Goal: Obtain resource: Download file/media

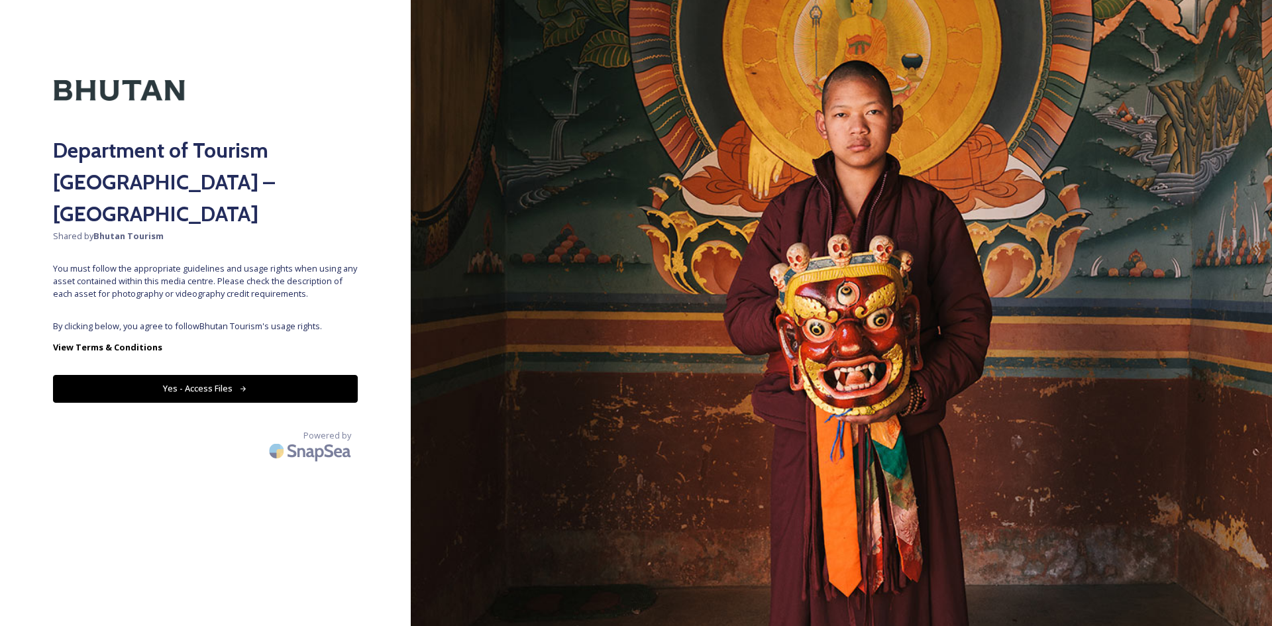
click at [237, 375] on button "Yes - Access Files" at bounding box center [205, 388] width 305 height 27
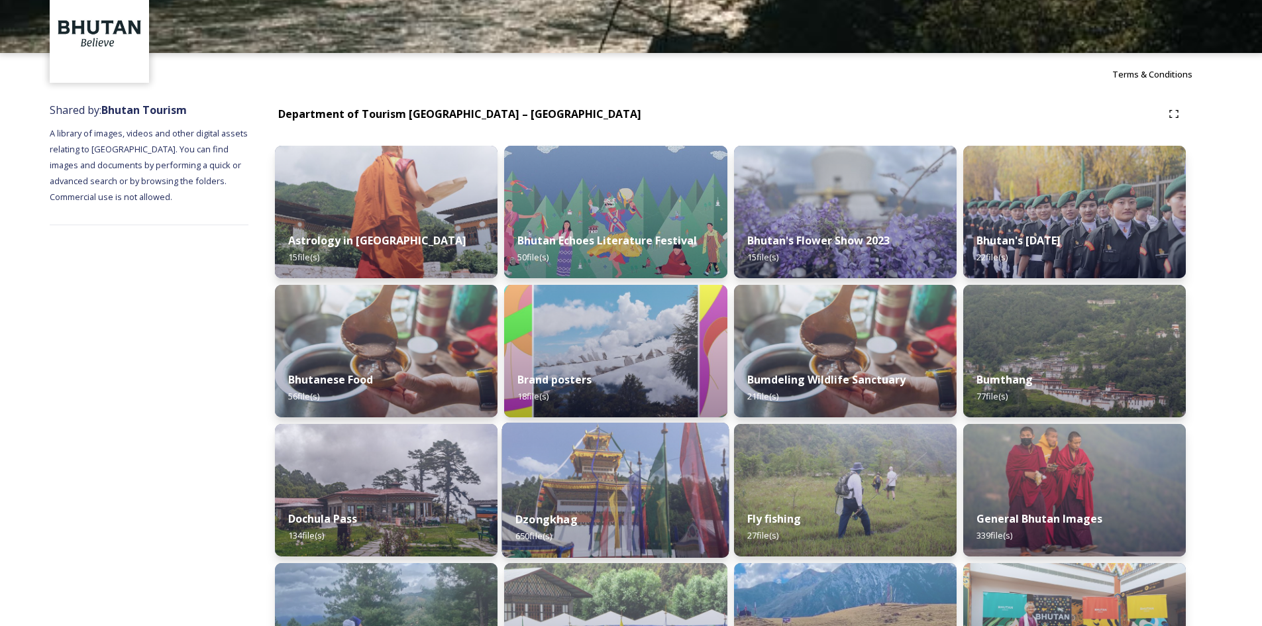
scroll to position [133, 0]
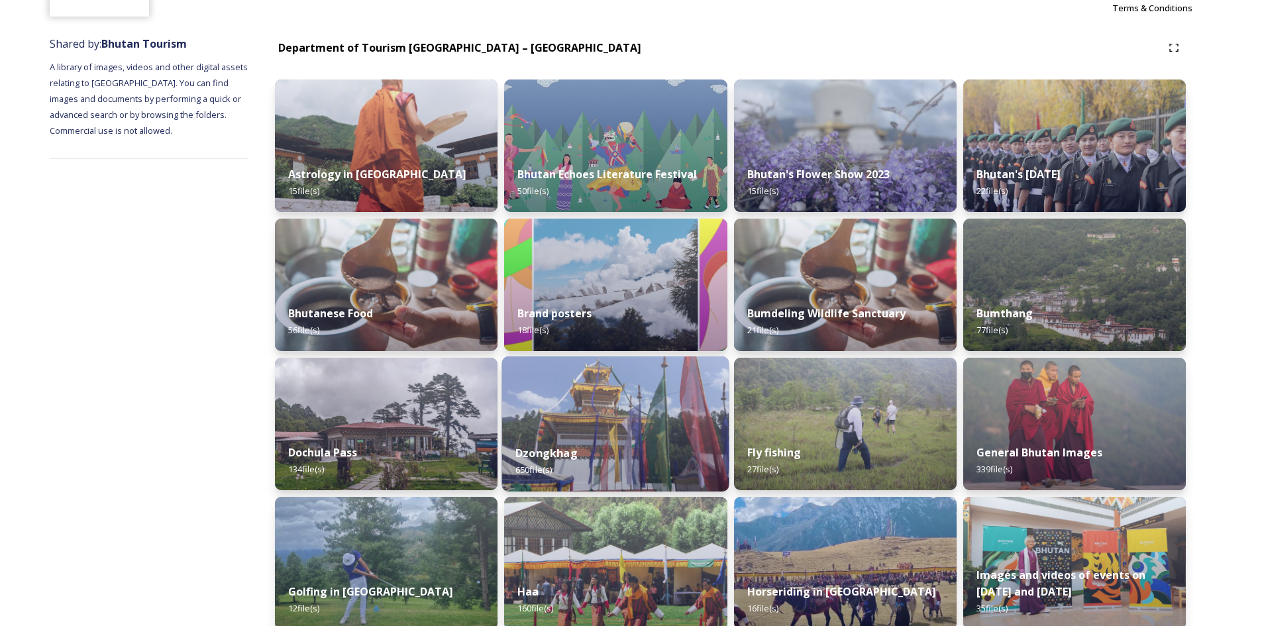
click at [586, 421] on img at bounding box center [615, 424] width 227 height 135
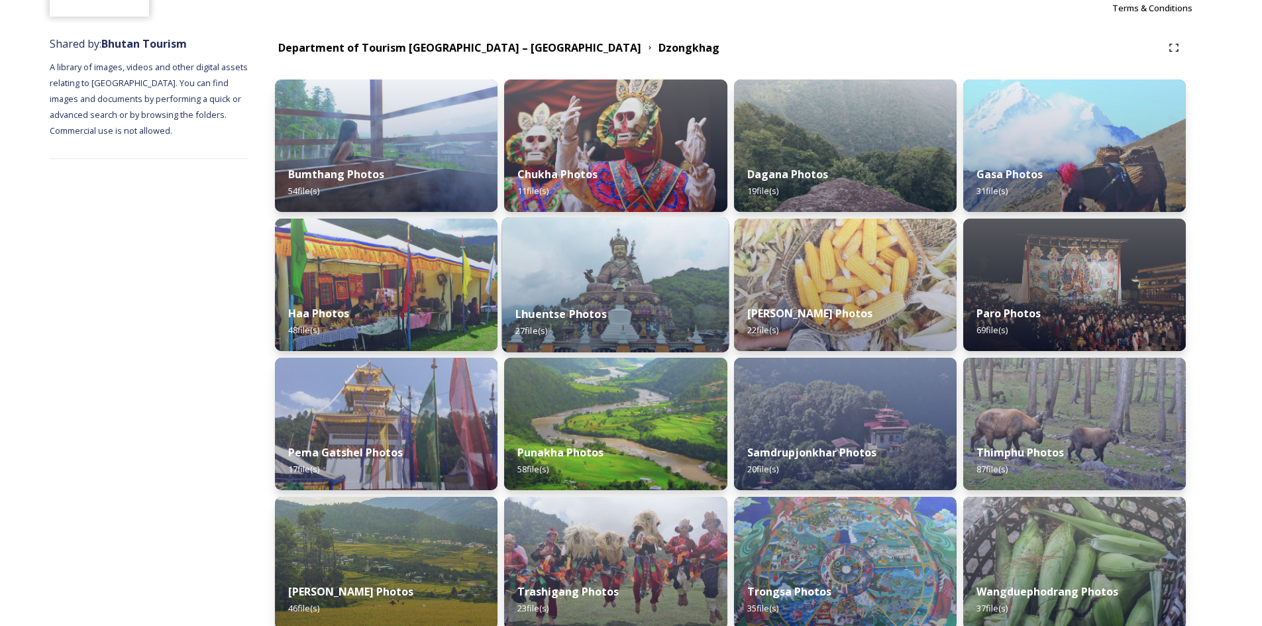
scroll to position [199, 0]
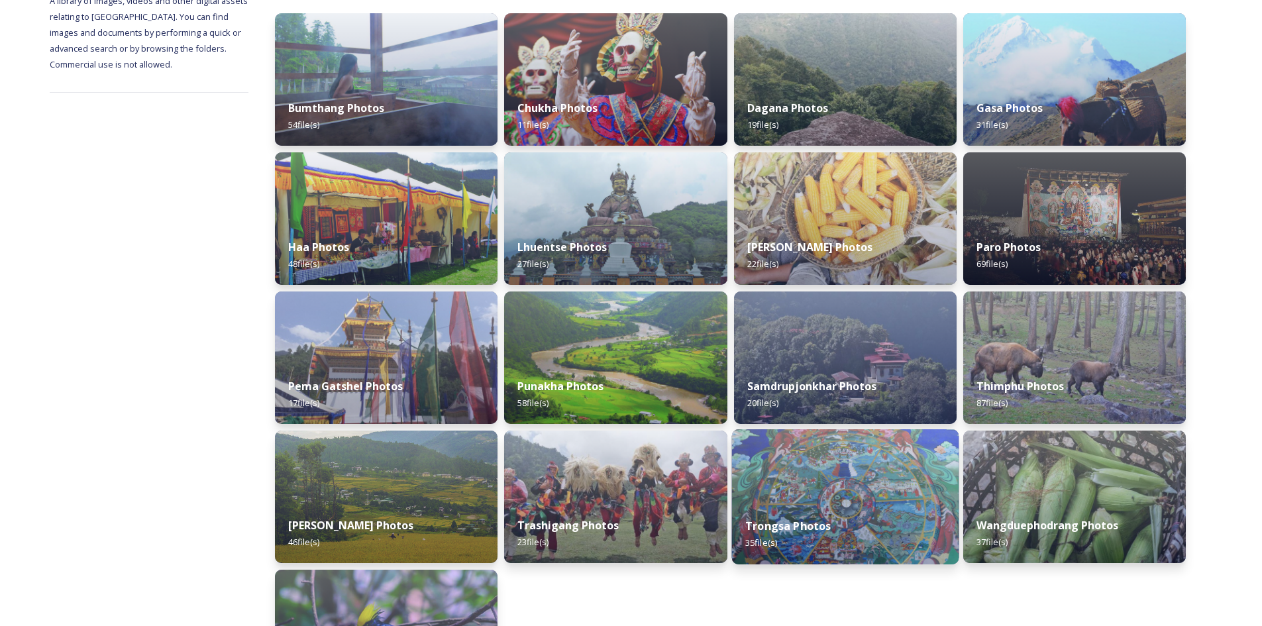
click at [808, 503] on img at bounding box center [845, 496] width 227 height 135
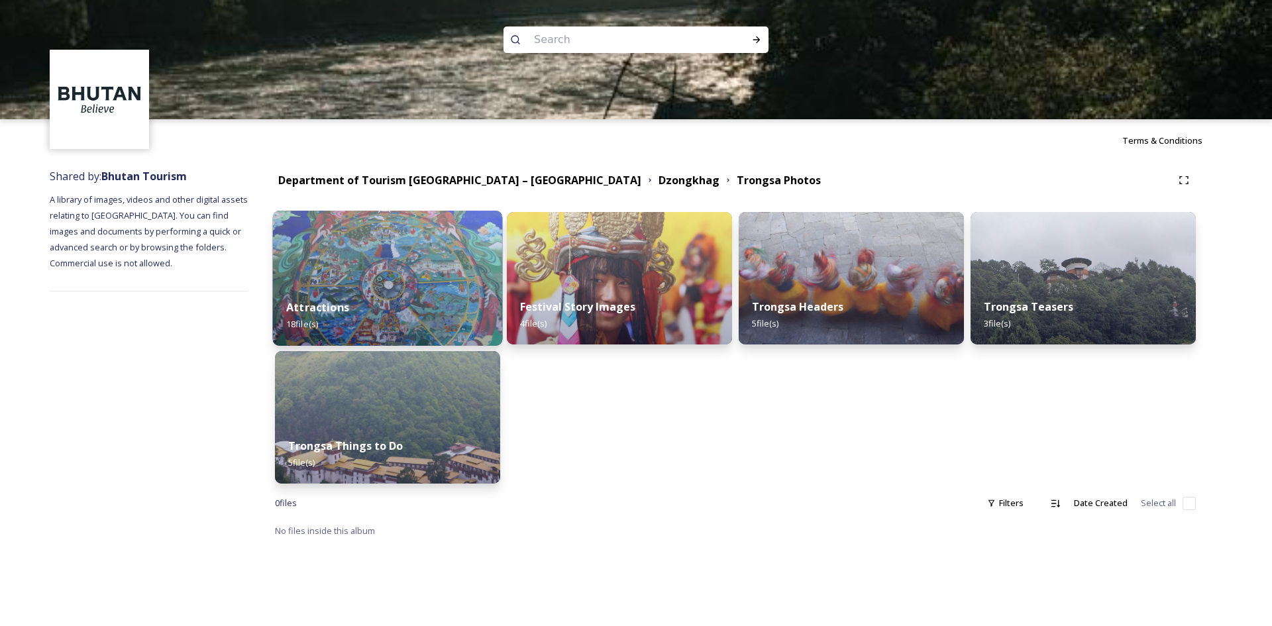
click at [419, 276] on img at bounding box center [388, 278] width 230 height 135
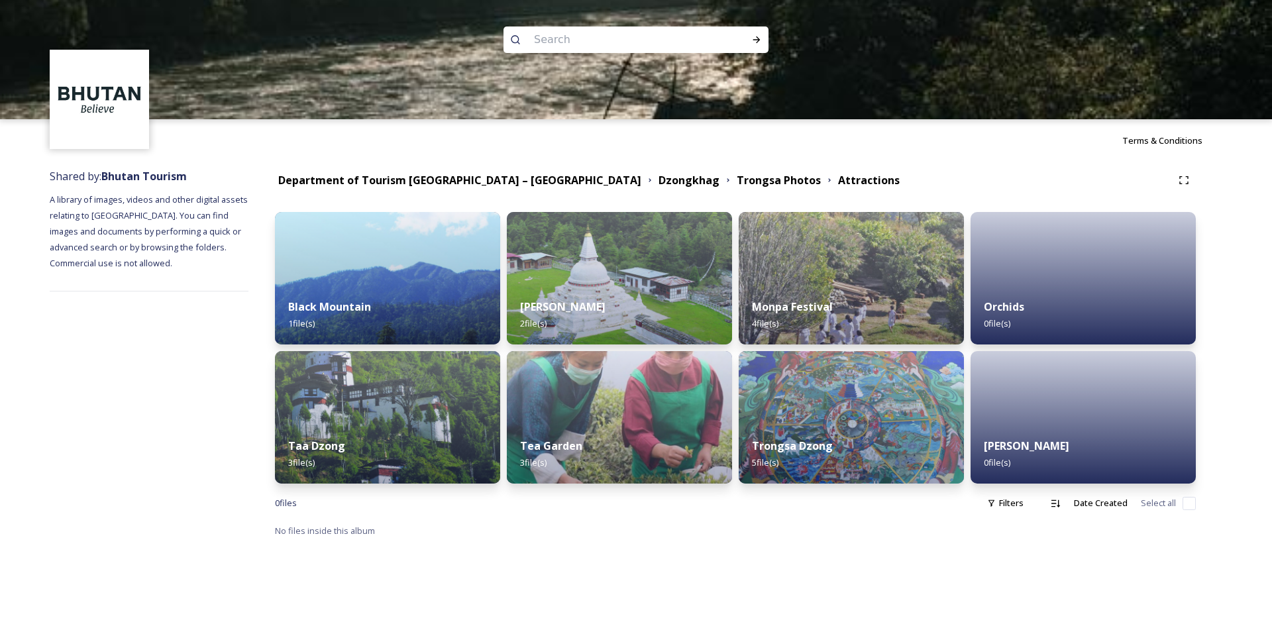
click at [679, 175] on div at bounding box center [636, 178] width 1272 height 119
click at [672, 180] on div at bounding box center [636, 178] width 1272 height 119
click at [574, 180] on div at bounding box center [636, 178] width 1272 height 119
click at [504, 182] on div at bounding box center [636, 178] width 1272 height 119
click at [491, 178] on div at bounding box center [636, 178] width 1272 height 119
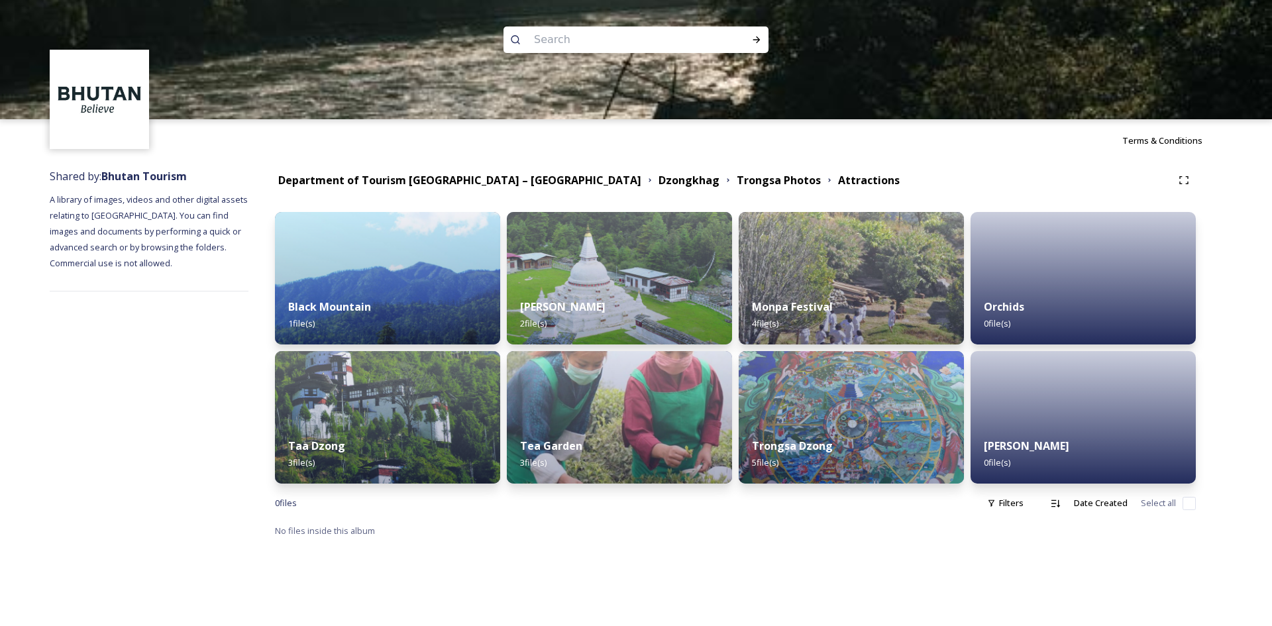
click at [626, 172] on div at bounding box center [636, 178] width 1272 height 119
click at [666, 174] on div at bounding box center [636, 178] width 1272 height 119
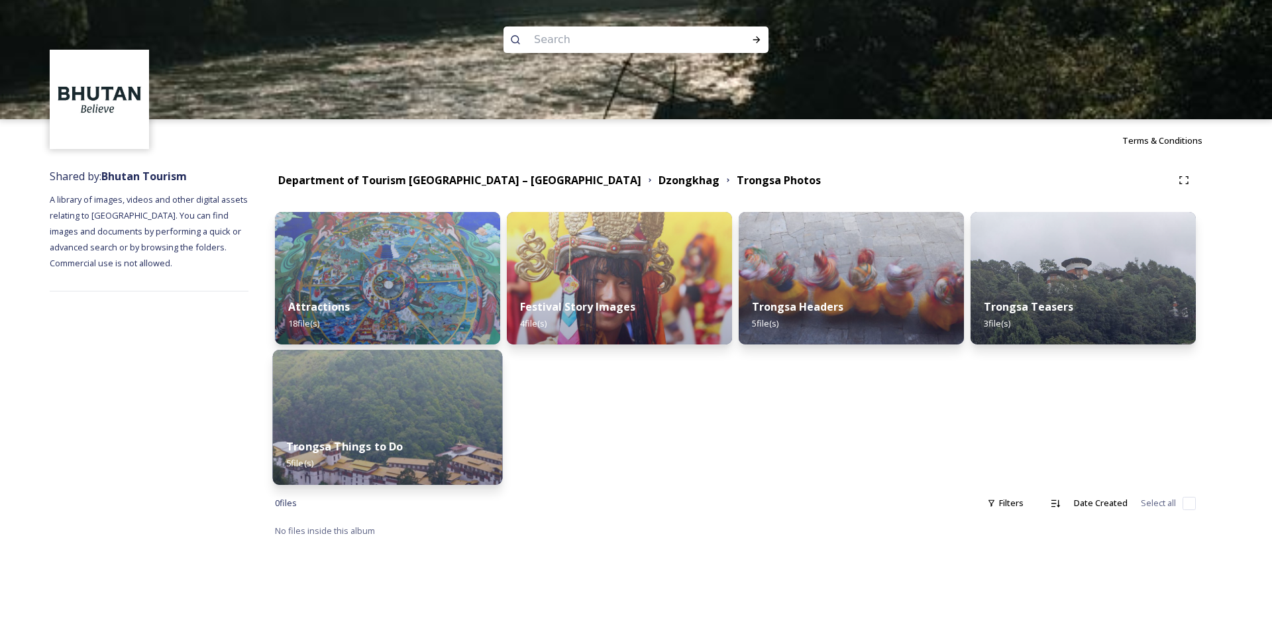
drag, startPoint x: 398, startPoint y: 444, endPoint x: 404, endPoint y: 432, distance: 13.3
click at [402, 437] on div "Trongsa Things to Do 5 file(s)" at bounding box center [388, 455] width 230 height 60
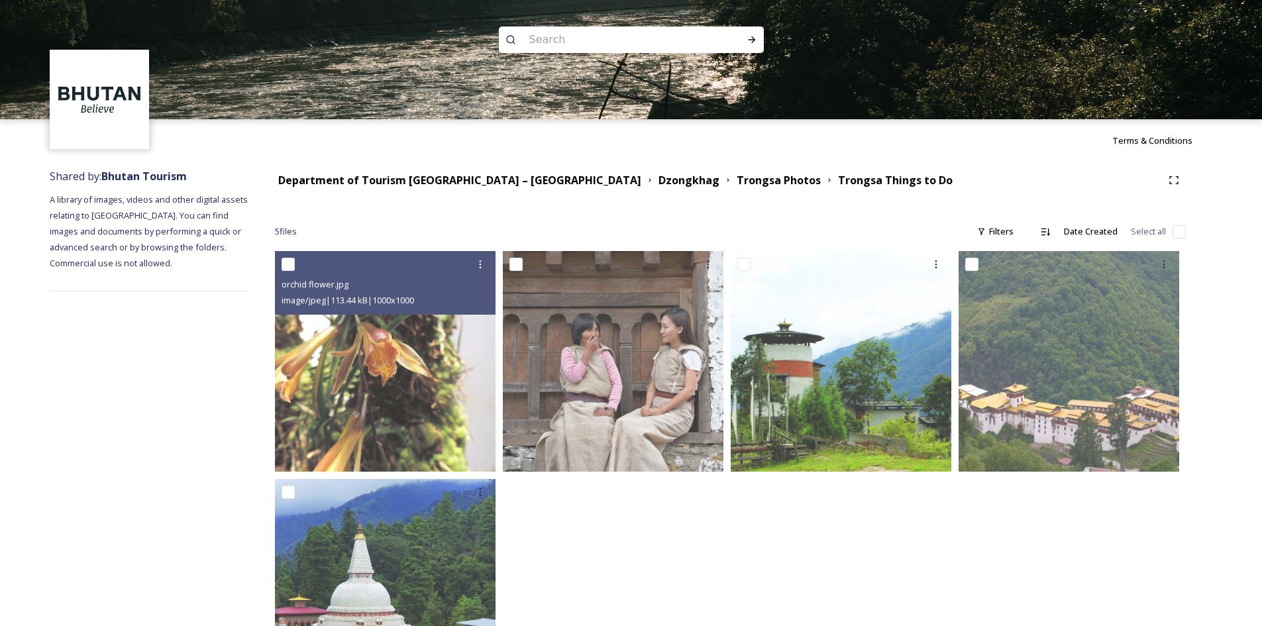
scroll to position [103, 0]
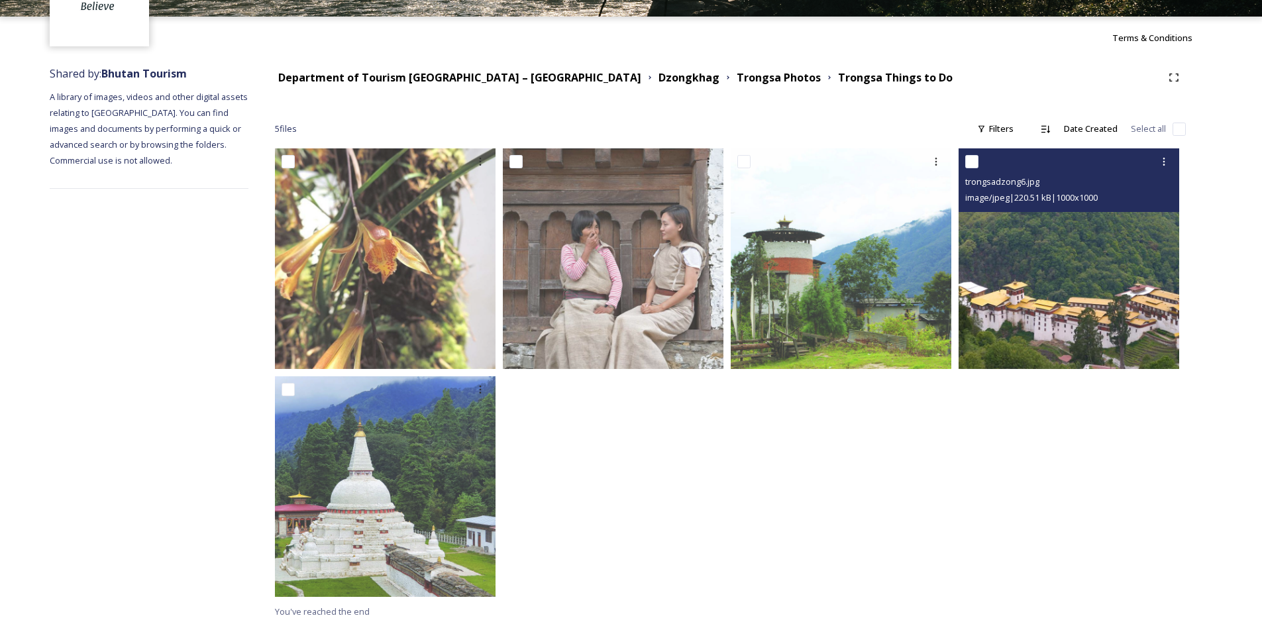
click at [1062, 268] on img at bounding box center [1069, 258] width 221 height 221
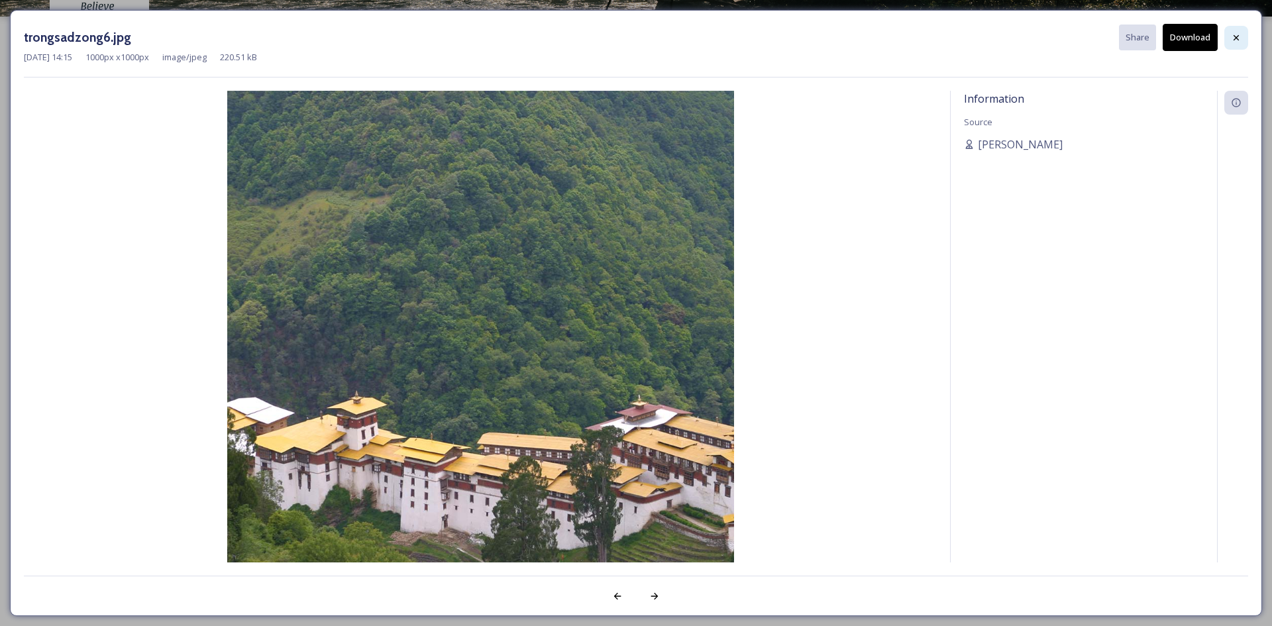
click at [1238, 34] on icon at bounding box center [1236, 37] width 11 height 11
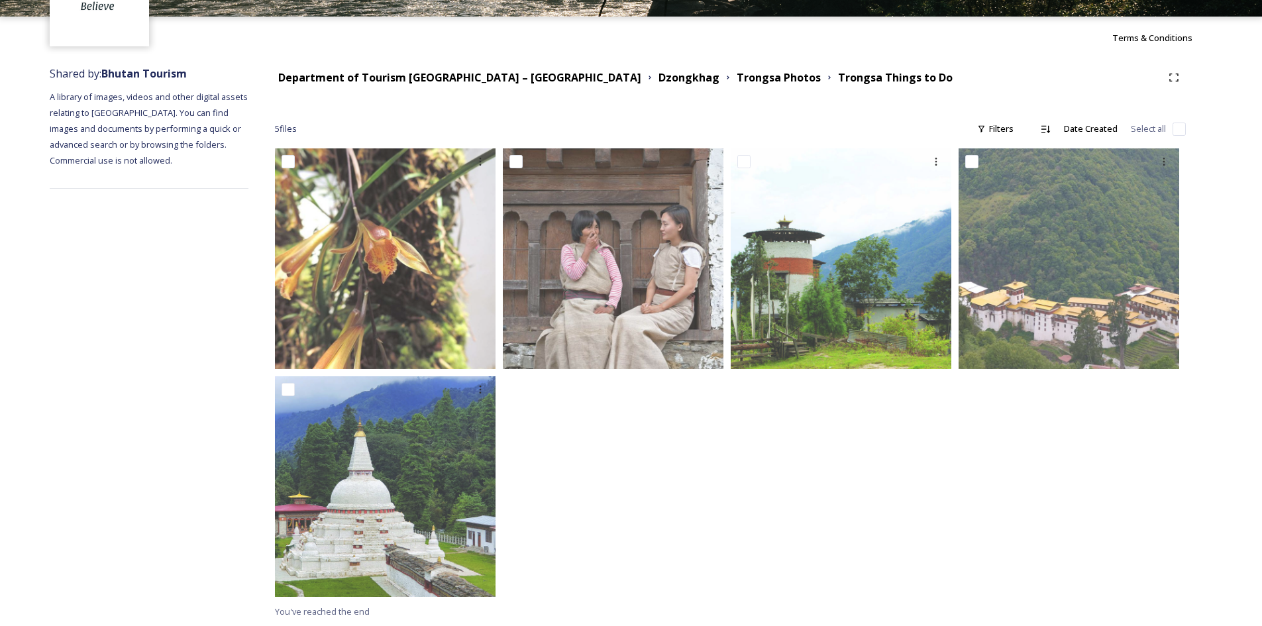
click at [392, 69] on div "Department of Tourism [GEOGRAPHIC_DATA] – [GEOGRAPHIC_DATA] Dzongkhag Trongsa P…" at bounding box center [730, 78] width 911 height 24
click at [396, 77] on strong "Department of Tourism [GEOGRAPHIC_DATA] – [GEOGRAPHIC_DATA]" at bounding box center [459, 77] width 363 height 15
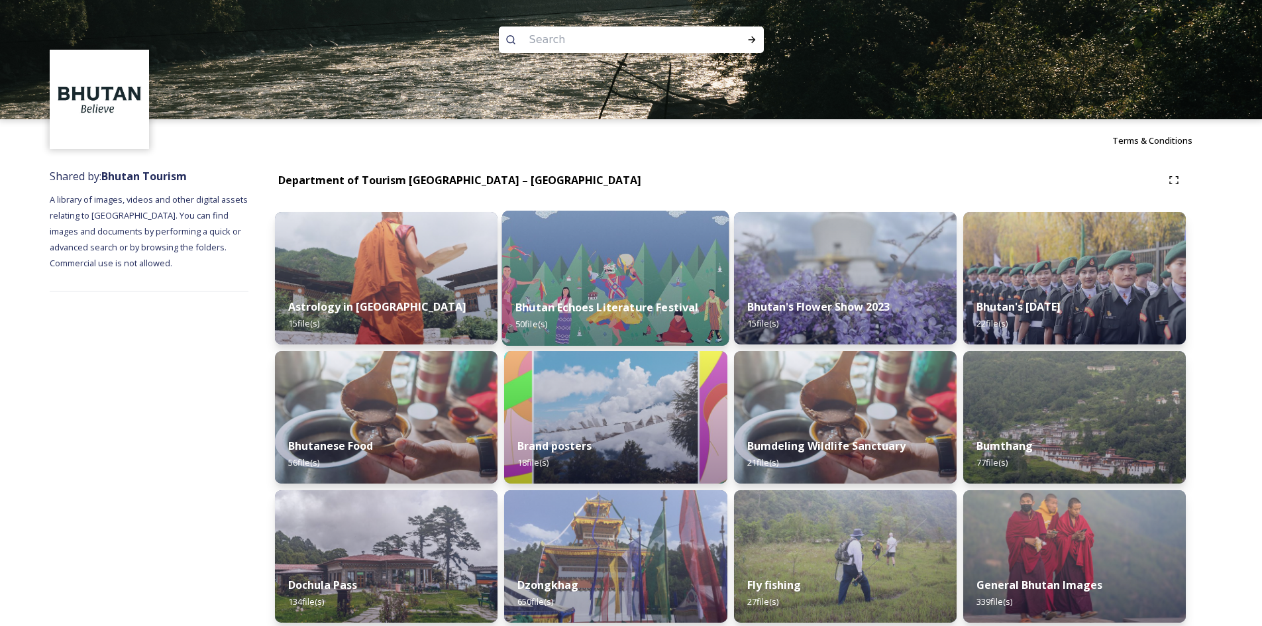
scroll to position [66, 0]
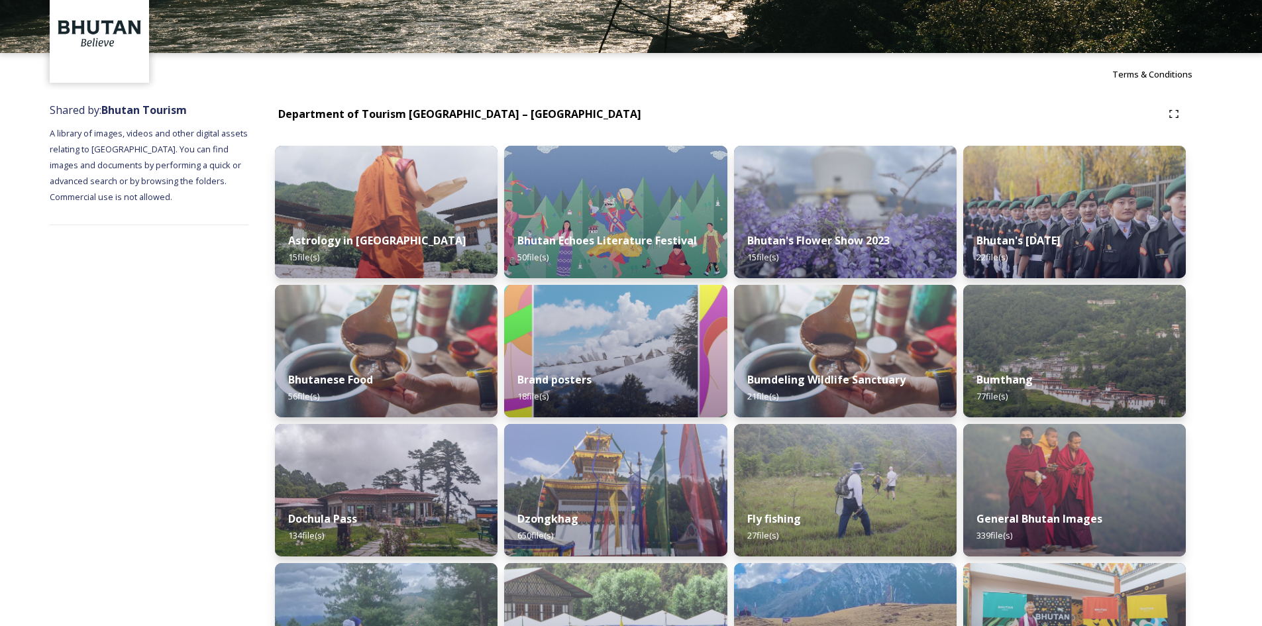
drag, startPoint x: 640, startPoint y: 498, endPoint x: 640, endPoint y: 484, distance: 13.9
click at [640, 490] on div "Dzongkhag 650 file(s)" at bounding box center [615, 490] width 223 height 133
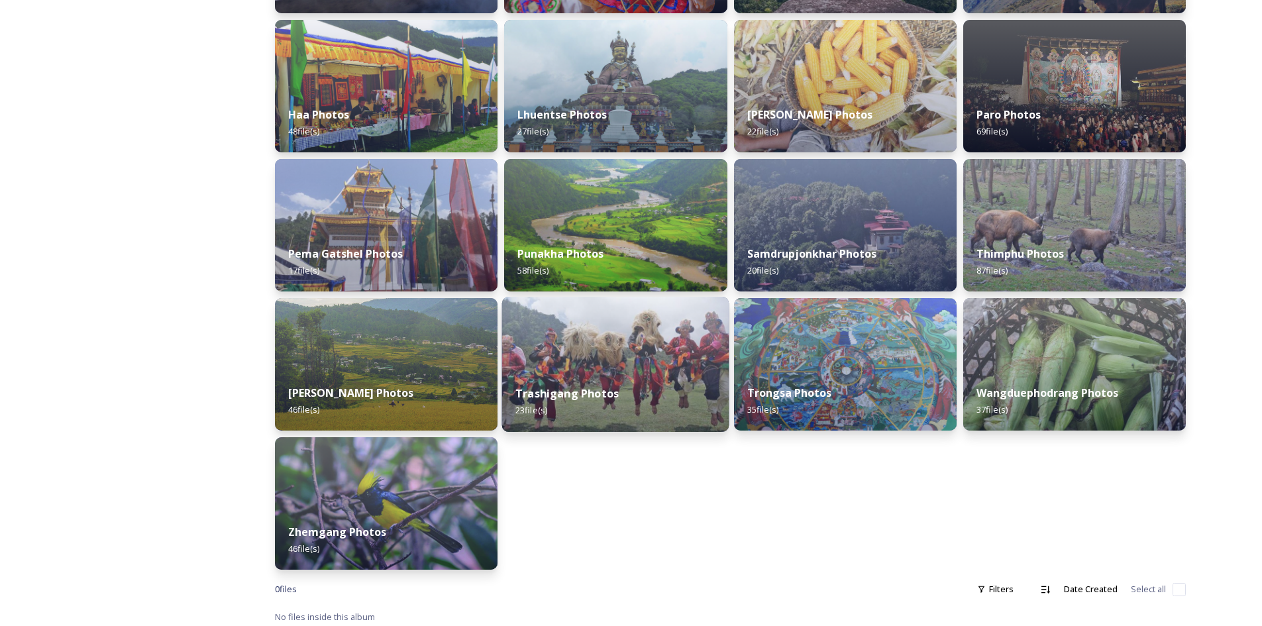
scroll to position [337, 0]
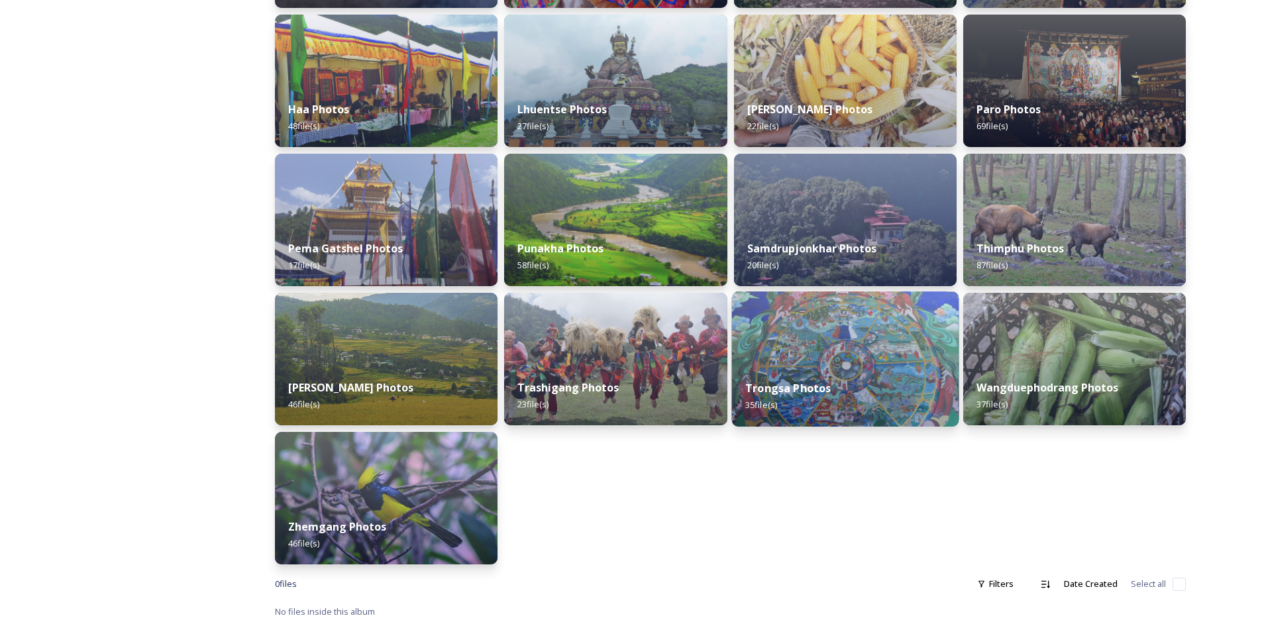
click at [793, 353] on img at bounding box center [845, 359] width 227 height 135
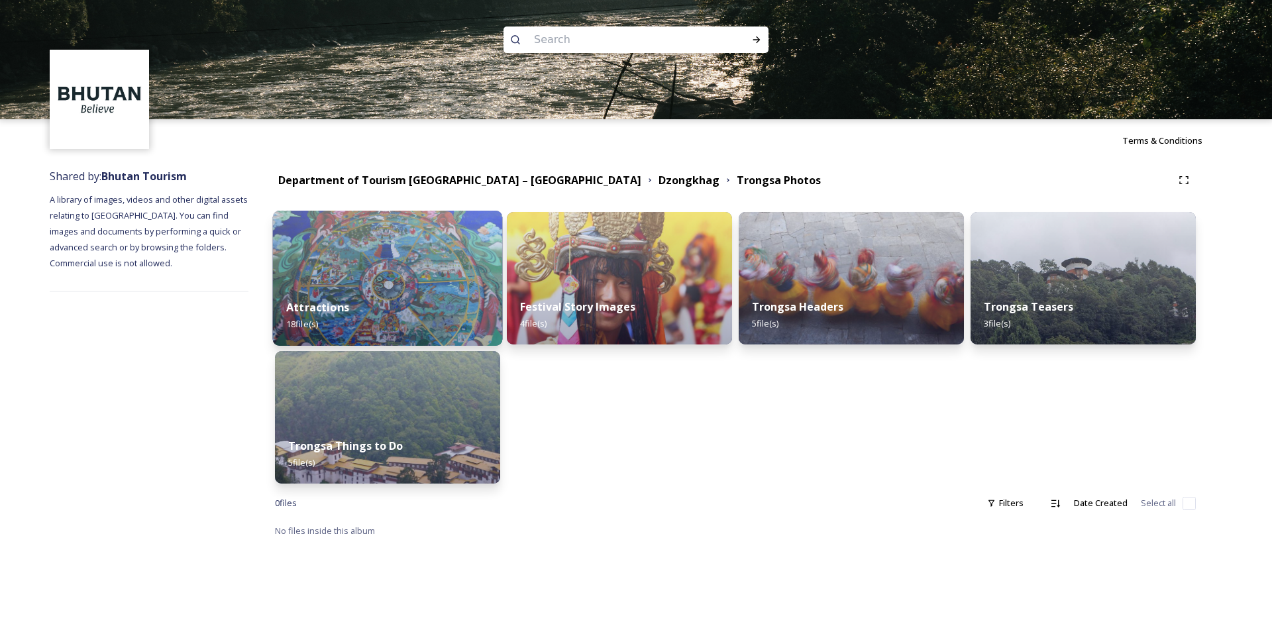
click at [370, 270] on img at bounding box center [388, 278] width 230 height 135
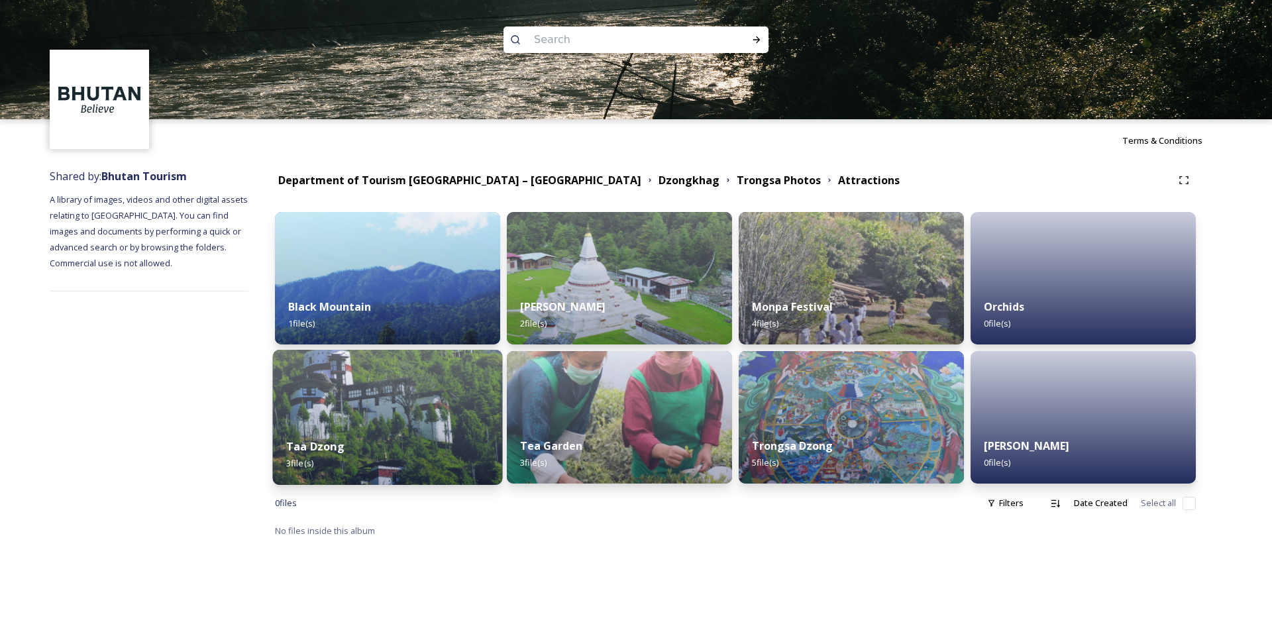
click at [385, 435] on div "Taa Dzong 3 file(s)" at bounding box center [388, 455] width 230 height 60
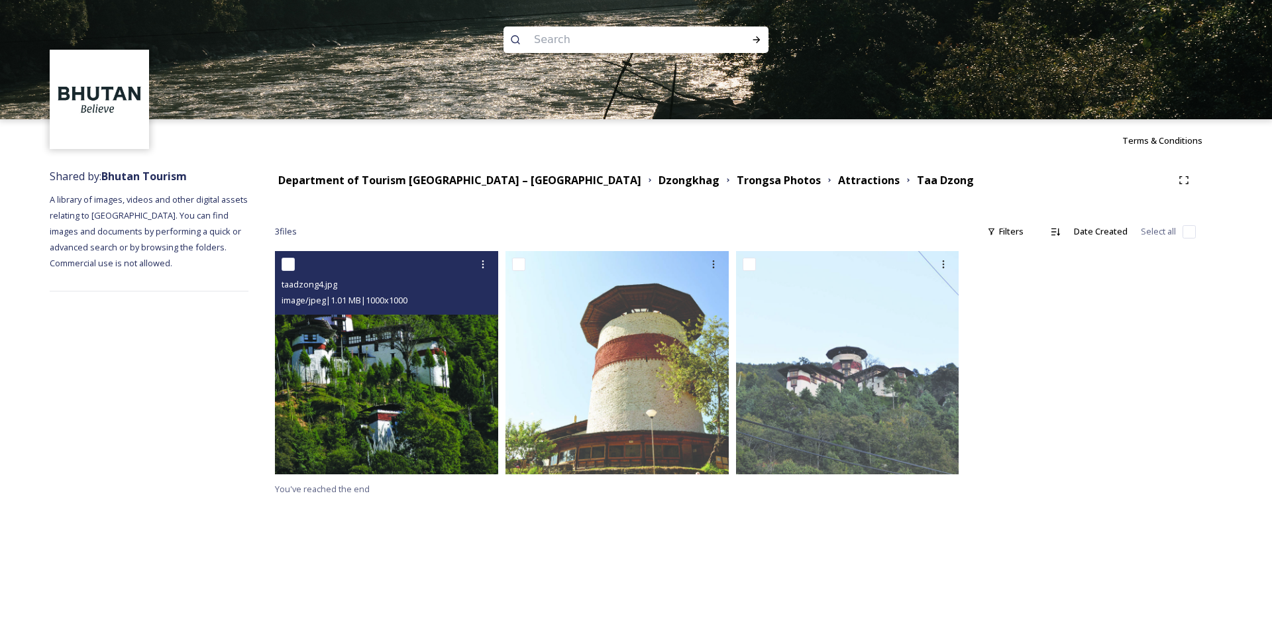
click at [403, 406] on img at bounding box center [386, 362] width 223 height 223
